Goal: Task Accomplishment & Management: Use online tool/utility

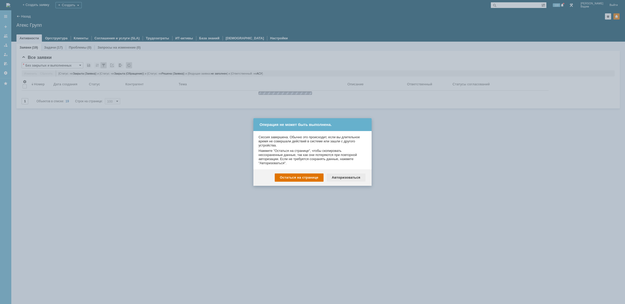
click at [356, 178] on div "Авторизоваться" at bounding box center [346, 178] width 39 height 8
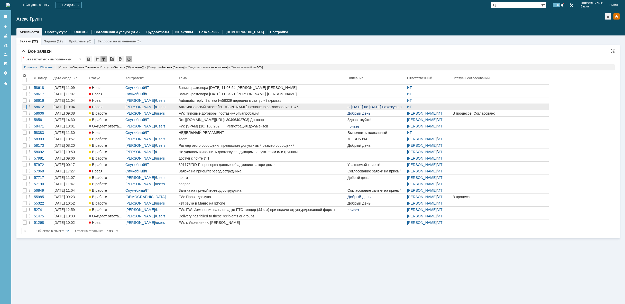
click at [24, 106] on div at bounding box center [25, 107] width 4 height 4
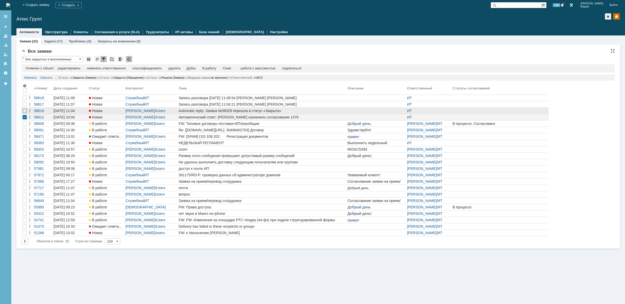
click at [24, 110] on div at bounding box center [25, 111] width 4 height 4
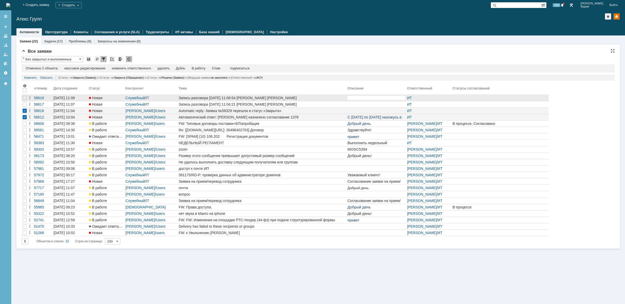
drag, startPoint x: 25, startPoint y: 105, endPoint x: 25, endPoint y: 101, distance: 4.6
click at [25, 104] on div at bounding box center [25, 104] width 4 height 4
click at [25, 100] on div at bounding box center [25, 98] width 4 height 4
click at [163, 68] on div "удалить" at bounding box center [163, 68] width 12 height 4
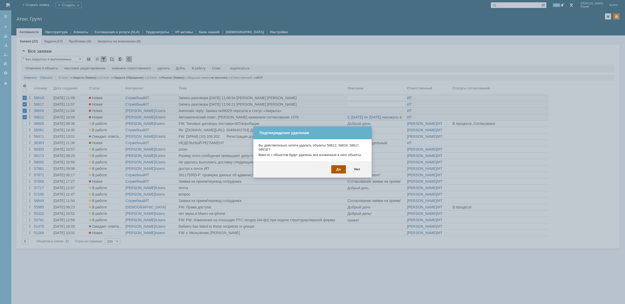
click at [343, 169] on div "Да" at bounding box center [339, 169] width 15 height 8
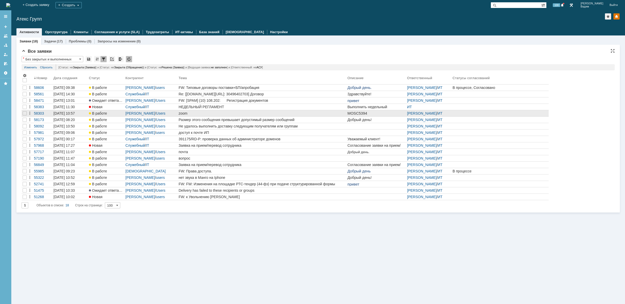
click at [219, 113] on div "zoom" at bounding box center [262, 113] width 167 height 4
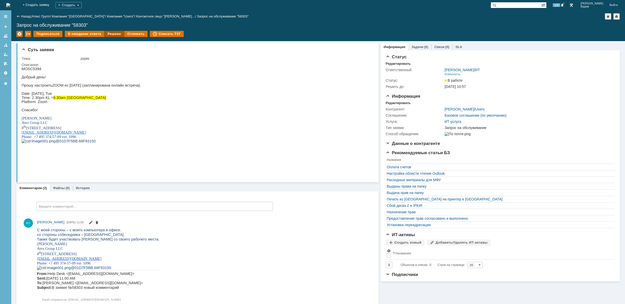
click at [110, 32] on div "Решено" at bounding box center [115, 34] width 20 height 6
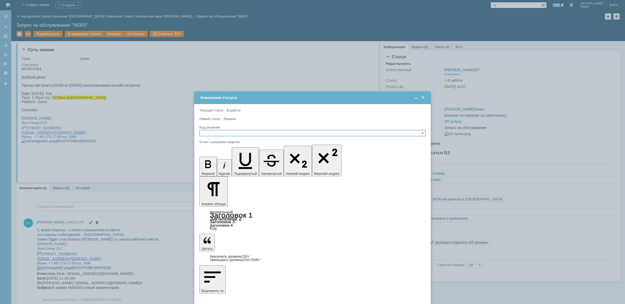
click at [241, 133] on input "text" at bounding box center [313, 133] width 226 height 6
click at [235, 155] on div "Решено" at bounding box center [313, 158] width 226 height 6
type input "Решено"
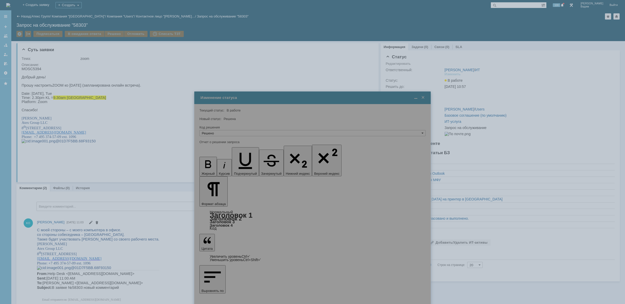
click at [214, 208] on div "Суть заявки Тема: zoom Описание: Комментарии (2) Файлы (0) История Комментарии …" at bounding box center [197, 200] width 362 height 319
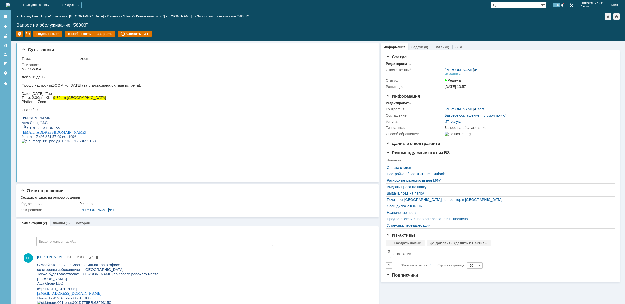
click at [10, 3] on img at bounding box center [8, 5] width 4 height 4
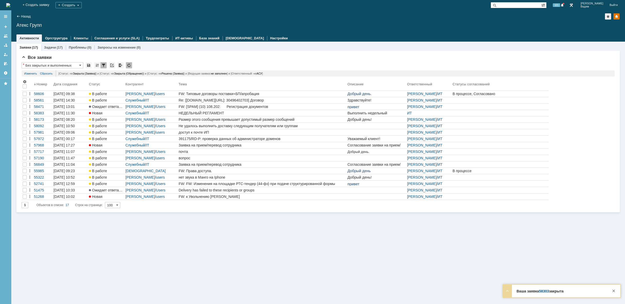
click at [10, 4] on img at bounding box center [8, 5] width 4 height 4
click at [10, 7] on img at bounding box center [8, 5] width 4 height 4
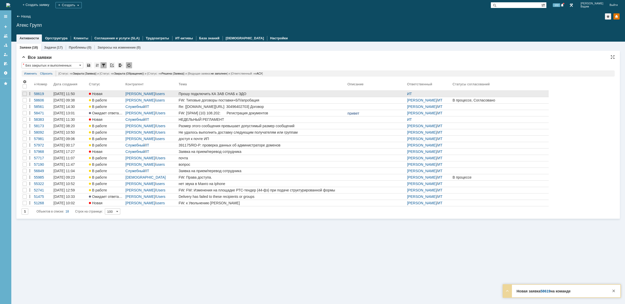
click at [269, 94] on div "Прошу подключить КА ЗАВ СНАБ к ЭДО" at bounding box center [262, 94] width 167 height 4
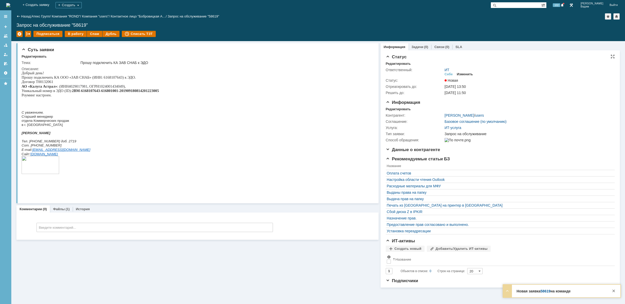
click at [465, 72] on div "Изменить" at bounding box center [465, 74] width 16 height 4
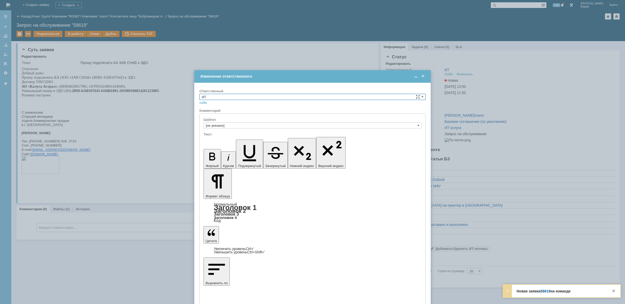
click at [335, 98] on input "ИТ" at bounding box center [313, 97] width 226 height 6
click at [270, 140] on span "АСУ" at bounding box center [313, 139] width 222 height 4
type input "АСУ"
